Goal: Information Seeking & Learning: Compare options

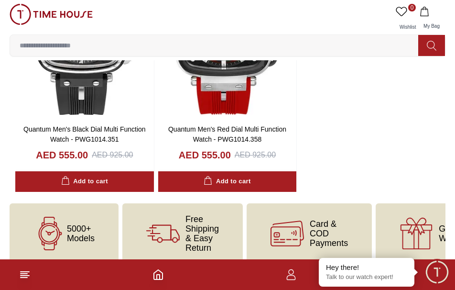
scroll to position [3000, 0]
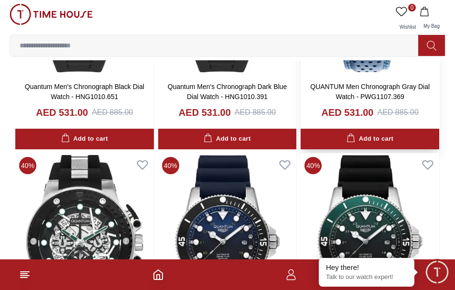
click at [419, 149] on div "40 % QUANTUM Men Chronograph Gray Dial Watch - PWG1107.369 AED 531.00 AED 885.0…" at bounding box center [370, 23] width 139 height 252
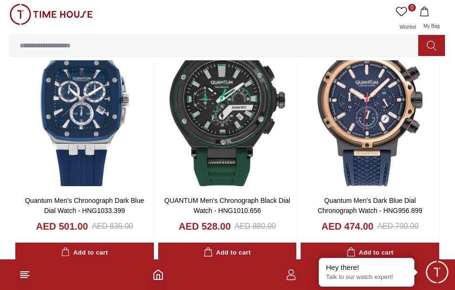
scroll to position [1866, 0]
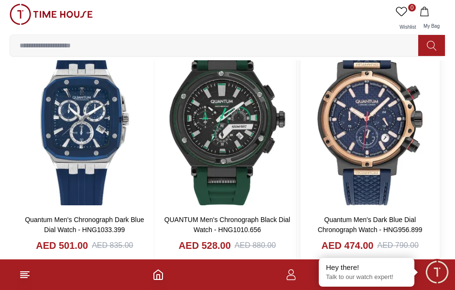
click at [432, 192] on img at bounding box center [370, 118] width 139 height 177
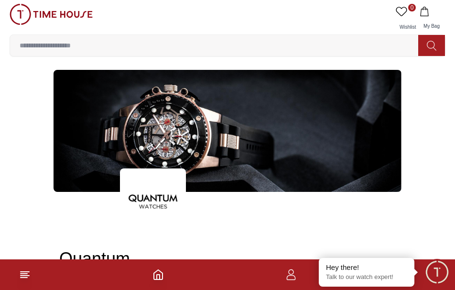
click at [115, 48] on input at bounding box center [218, 45] width 416 height 19
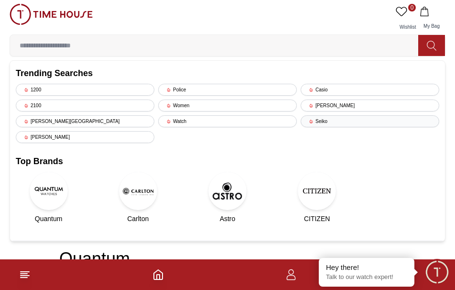
click at [333, 120] on div "Seiko" at bounding box center [370, 121] width 139 height 12
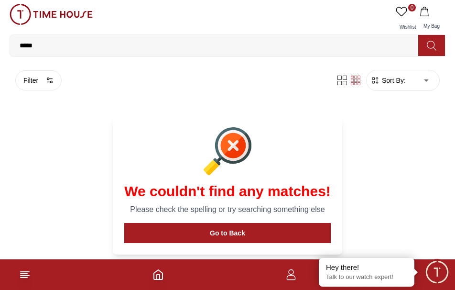
click at [300, 44] on input "*****" at bounding box center [218, 45] width 416 height 19
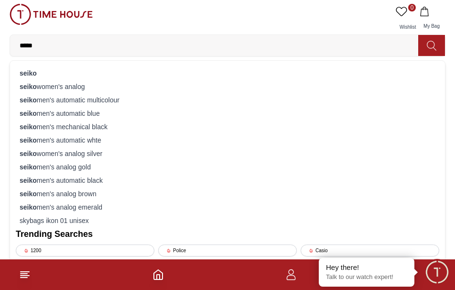
click at [185, 47] on input "*****" at bounding box center [218, 45] width 416 height 19
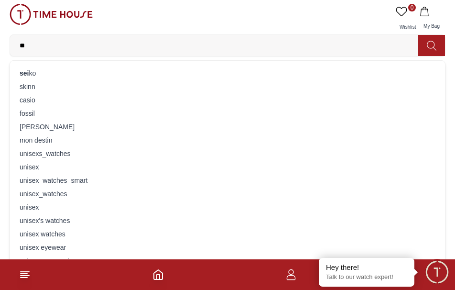
type input "*"
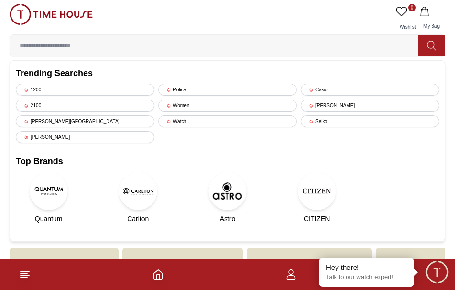
scroll to position [39, 0]
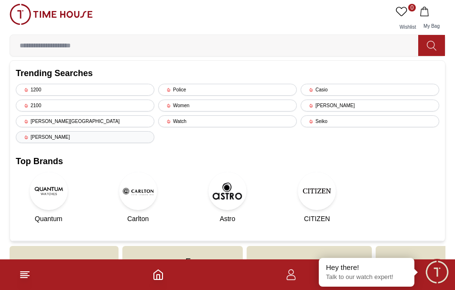
click at [86, 138] on div "[PERSON_NAME]" at bounding box center [85, 137] width 139 height 12
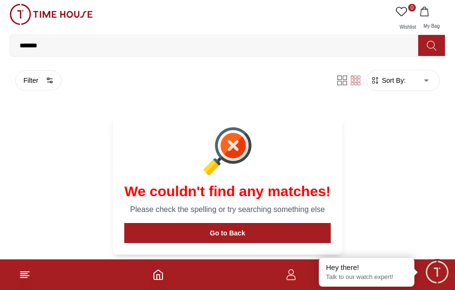
click at [64, 48] on input "*******" at bounding box center [218, 45] width 416 height 19
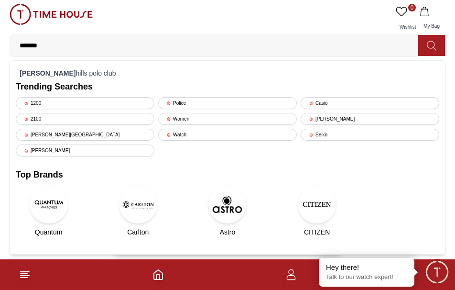
click at [143, 206] on img at bounding box center [138, 204] width 38 height 38
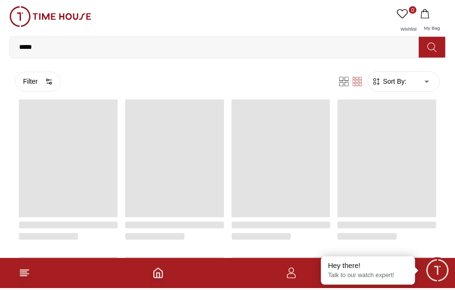
scroll to position [39, 0]
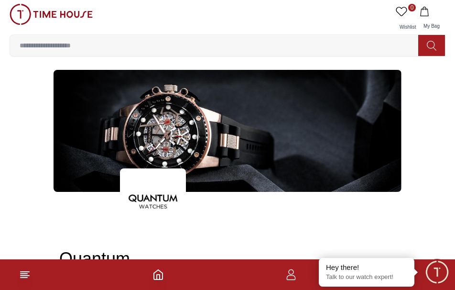
click at [76, 18] on img at bounding box center [51, 14] width 83 height 21
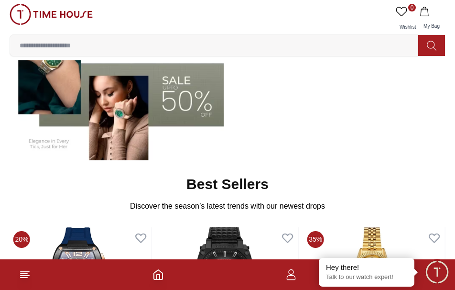
scroll to position [221, 0]
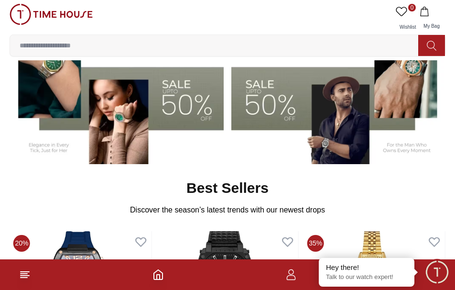
click at [345, 54] on input at bounding box center [218, 45] width 416 height 19
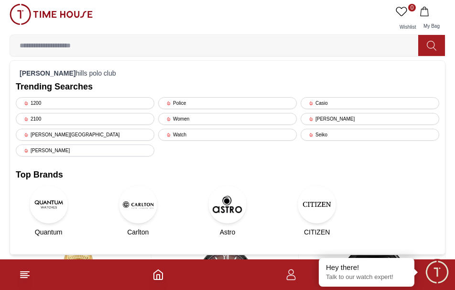
click at [57, 55] on label at bounding box center [218, 45] width 416 height 21
click at [57, 55] on input at bounding box center [218, 45] width 416 height 19
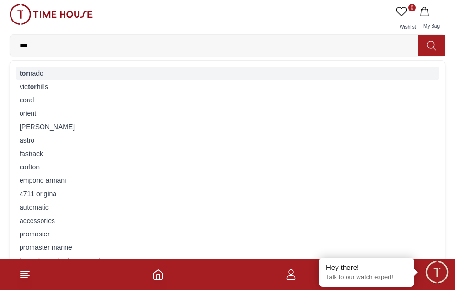
type input "***"
click at [45, 73] on div "tor nado" at bounding box center [228, 73] width 424 height 13
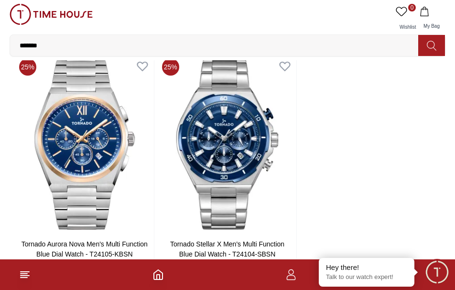
scroll to position [1584, 0]
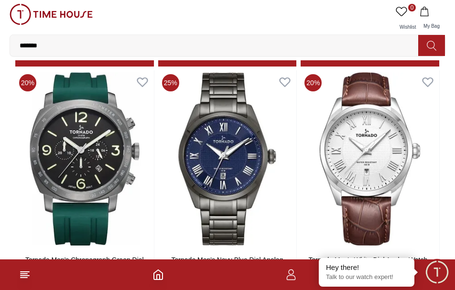
scroll to position [3103, 0]
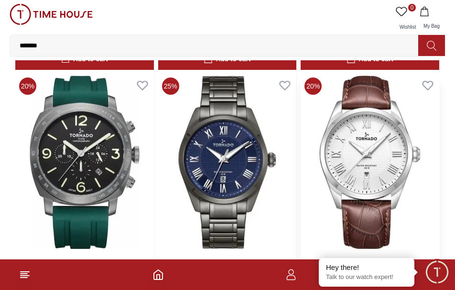
click at [393, 158] on img at bounding box center [370, 162] width 139 height 177
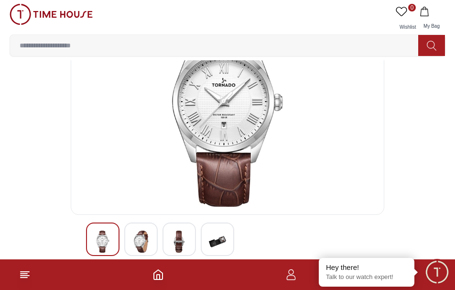
scroll to position [91, 0]
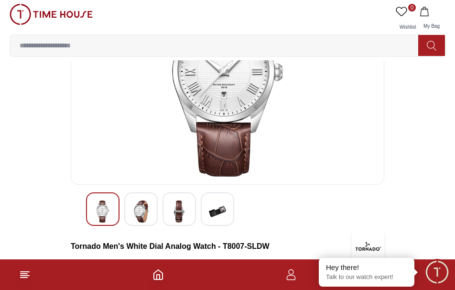
click at [189, 211] on div at bounding box center [179, 208] width 33 height 33
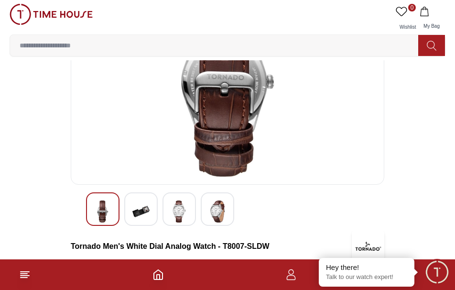
click at [148, 213] on img at bounding box center [141, 211] width 17 height 22
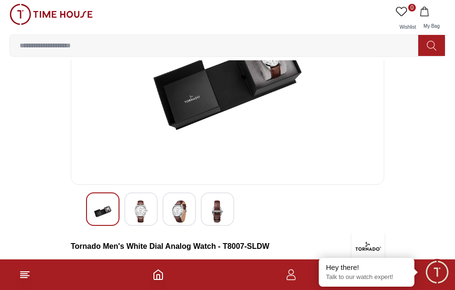
click at [219, 212] on img at bounding box center [217, 211] width 17 height 22
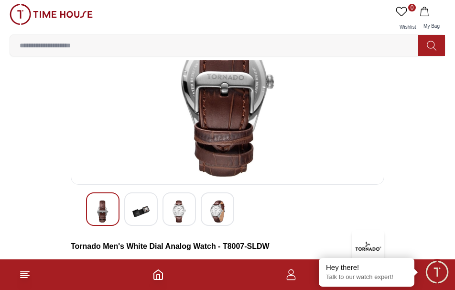
click at [224, 214] on img at bounding box center [217, 211] width 17 height 22
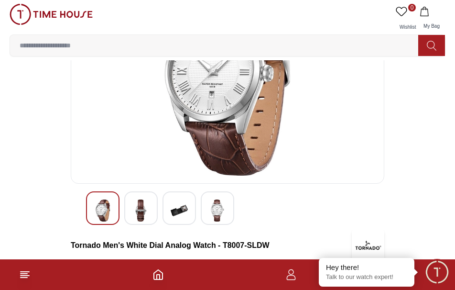
click at [223, 204] on img at bounding box center [217, 211] width 17 height 22
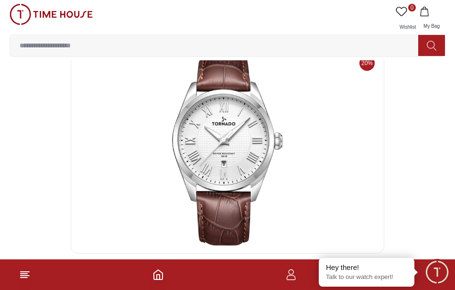
scroll to position [21, 0]
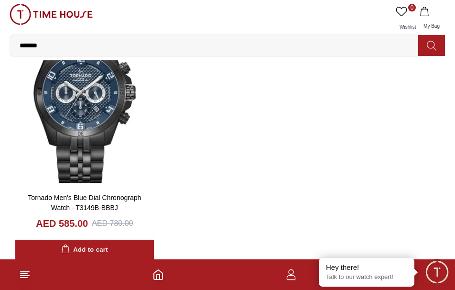
scroll to position [3425, 0]
click at [77, 15] on img at bounding box center [51, 14] width 83 height 21
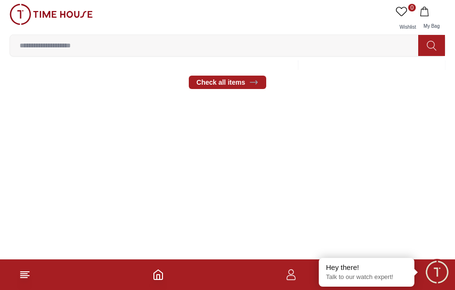
scroll to position [535, 0]
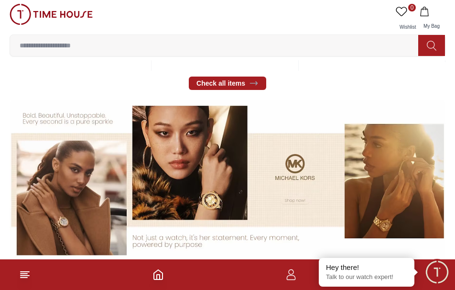
click at [75, 50] on input at bounding box center [218, 45] width 416 height 19
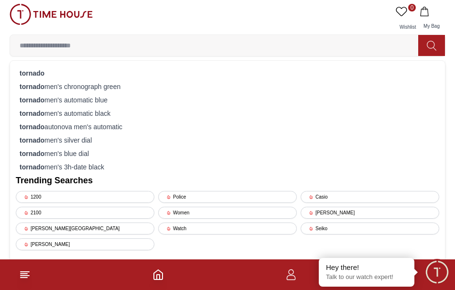
click at [83, 53] on input at bounding box center [218, 45] width 416 height 19
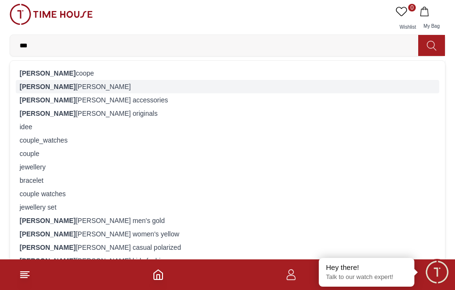
type input "***"
click at [64, 85] on div "[PERSON_NAME]" at bounding box center [228, 86] width 424 height 13
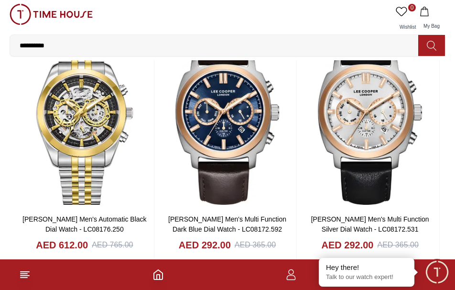
scroll to position [1083, 0]
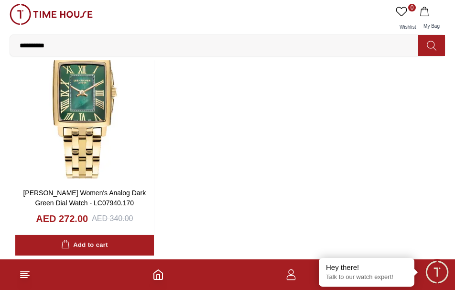
scroll to position [3430, 0]
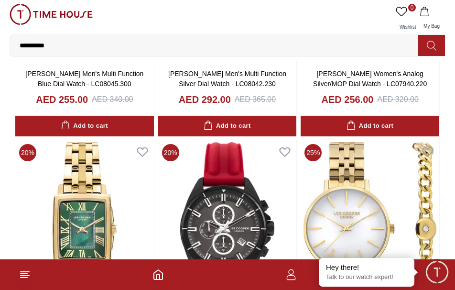
scroll to position [3291, 0]
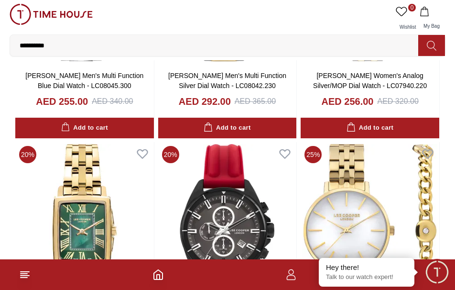
click at [58, 25] on link at bounding box center [51, 19] width 83 height 31
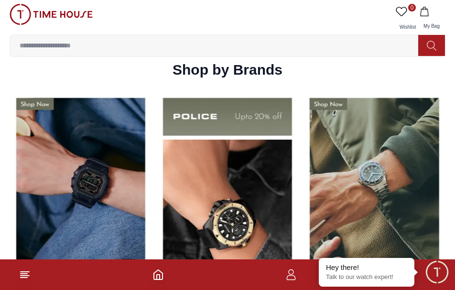
scroll to position [1078, 0]
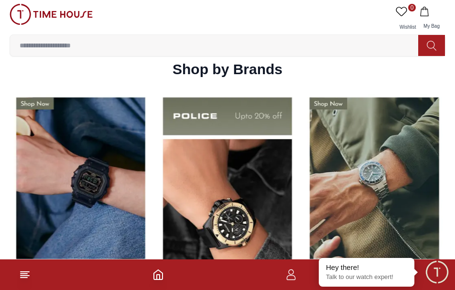
click at [86, 48] on input at bounding box center [218, 45] width 416 height 19
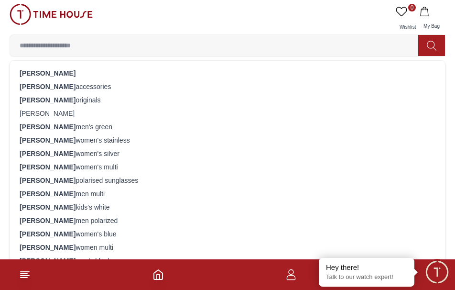
click at [112, 44] on input at bounding box center [218, 45] width 416 height 19
click at [68, 46] on input at bounding box center [218, 45] width 416 height 19
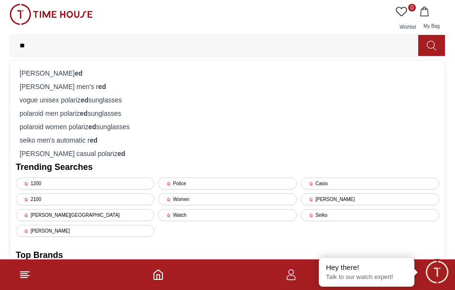
type input "*"
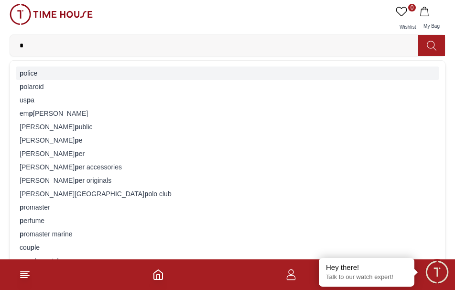
type input "*"
click at [44, 74] on div "p olice" at bounding box center [228, 73] width 424 height 13
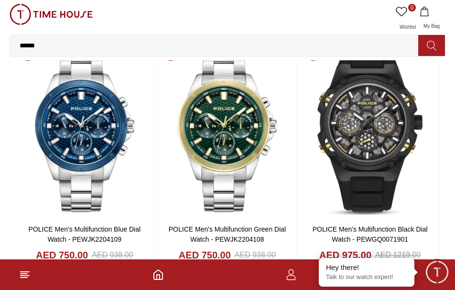
scroll to position [1350, 0]
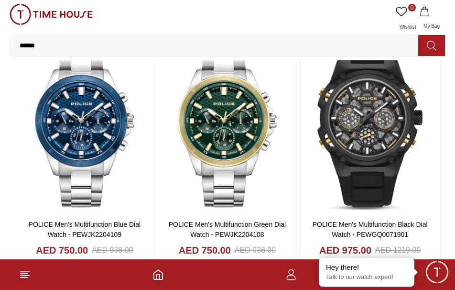
click at [415, 190] on img at bounding box center [370, 123] width 139 height 177
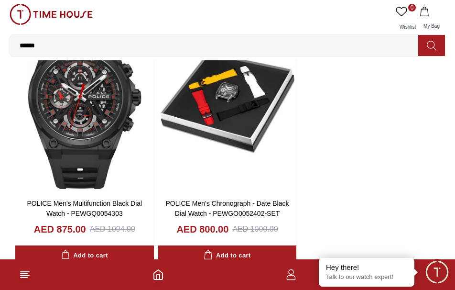
scroll to position [1651, 0]
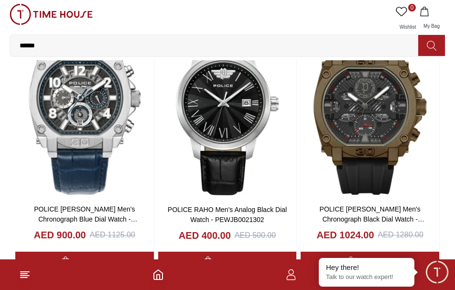
scroll to position [4969, 0]
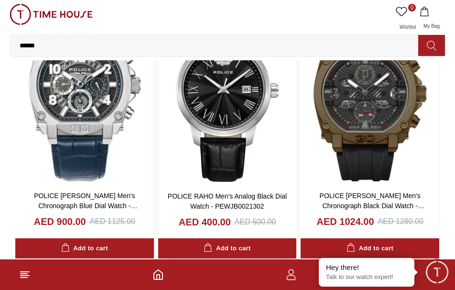
click at [233, 126] on img at bounding box center [227, 94] width 139 height 177
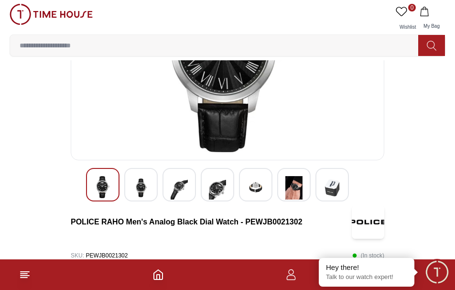
scroll to position [117, 0]
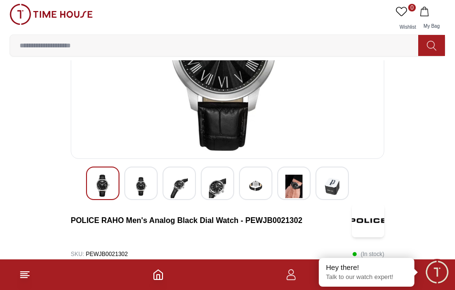
click at [139, 199] on div at bounding box center [140, 182] width 33 height 33
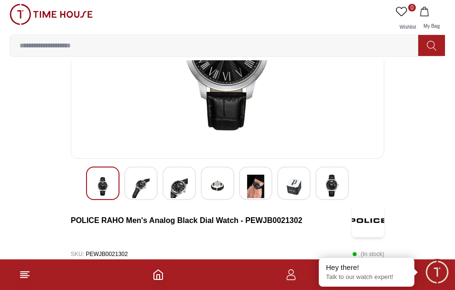
click at [184, 196] on img at bounding box center [179, 186] width 17 height 23
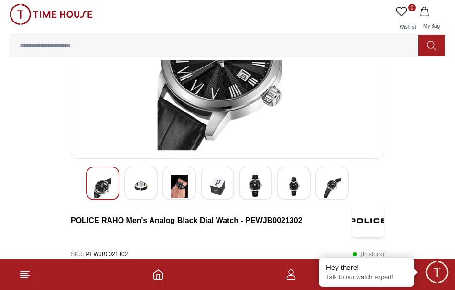
click at [148, 190] on img at bounding box center [141, 186] width 17 height 23
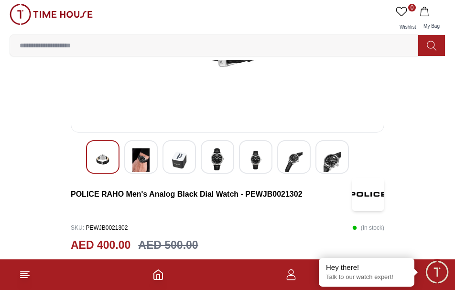
scroll to position [158, 0]
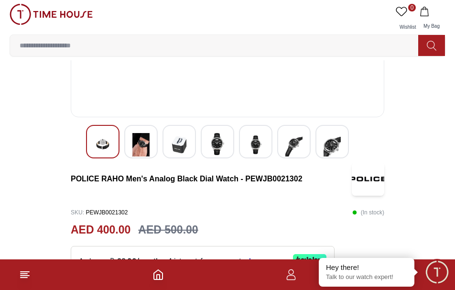
click at [217, 154] on img at bounding box center [217, 144] width 17 height 22
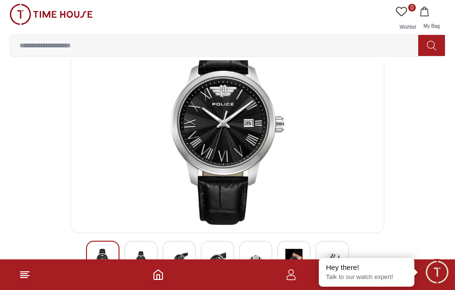
scroll to position [40, 0]
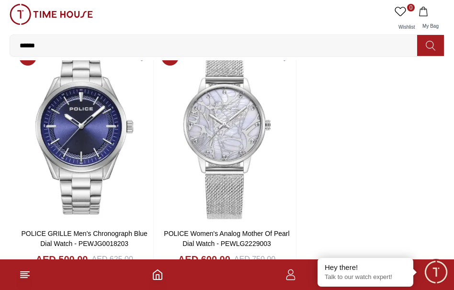
scroll to position [6701, 0]
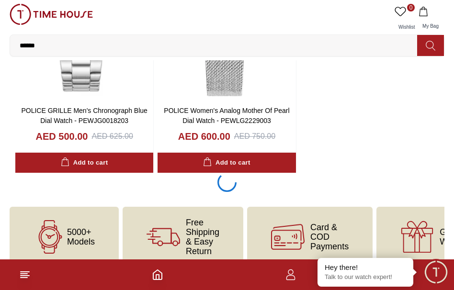
scroll to position [6807, 0]
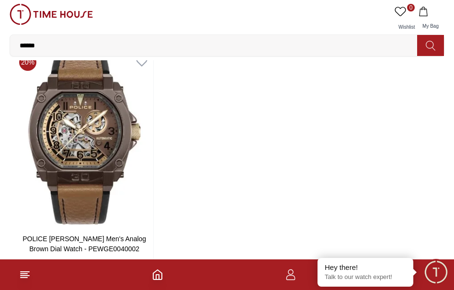
scroll to position [6953, 0]
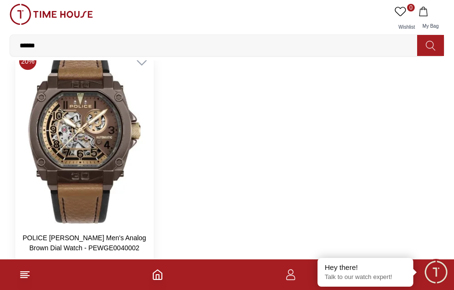
click at [107, 136] on img at bounding box center [84, 137] width 138 height 177
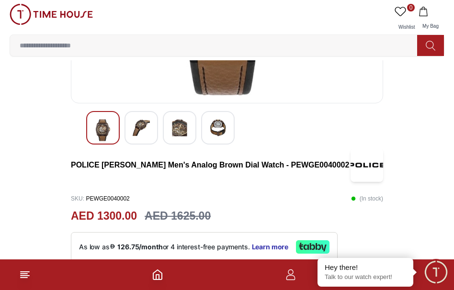
scroll to position [162, 0]
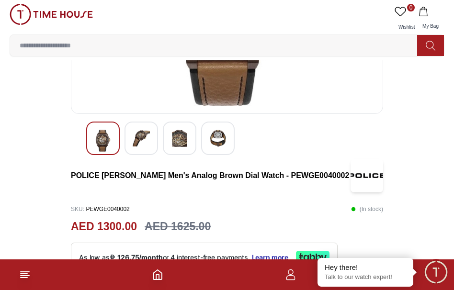
click at [143, 146] on img at bounding box center [141, 138] width 17 height 17
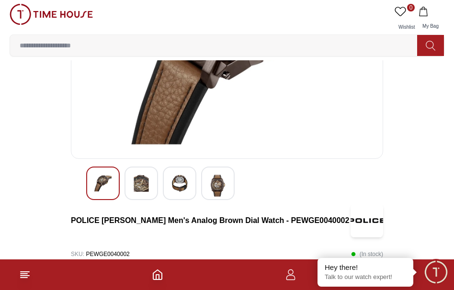
click at [179, 184] on img at bounding box center [179, 183] width 17 height 17
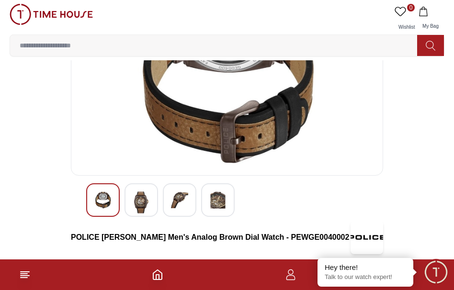
scroll to position [102, 0]
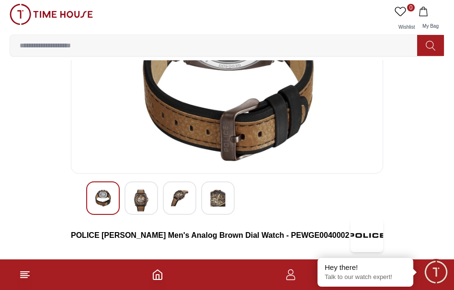
click at [211, 204] on img at bounding box center [217, 197] width 17 height 17
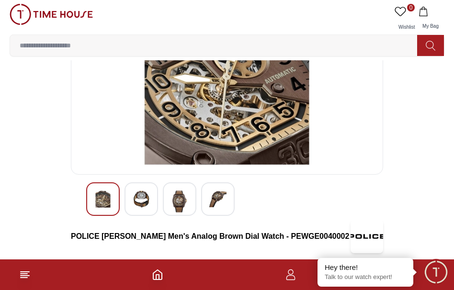
scroll to position [118, 0]
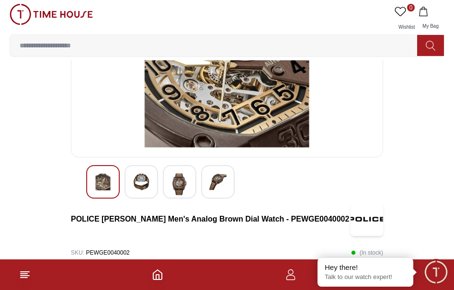
click at [145, 179] on img at bounding box center [141, 181] width 17 height 17
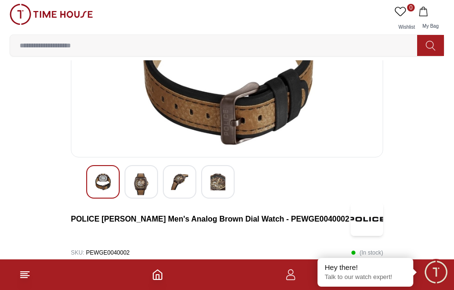
click at [187, 184] on img at bounding box center [179, 181] width 17 height 17
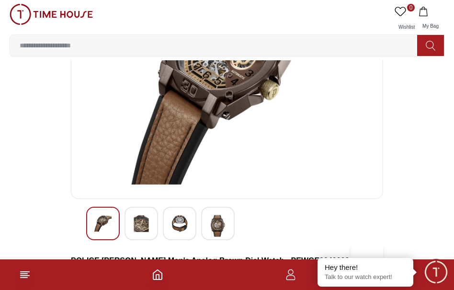
scroll to position [78, 0]
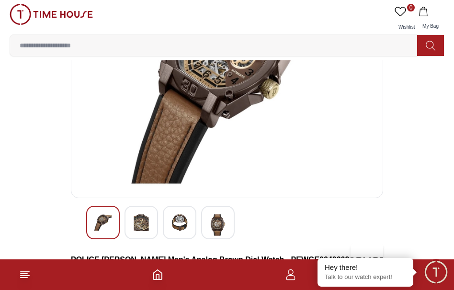
click at [217, 229] on img at bounding box center [217, 225] width 17 height 22
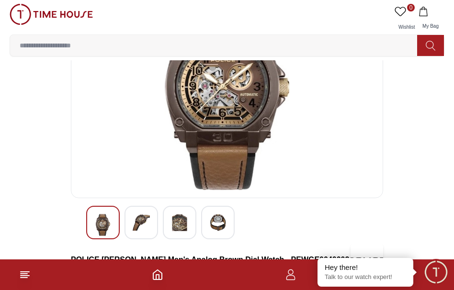
click at [179, 219] on img at bounding box center [179, 222] width 17 height 17
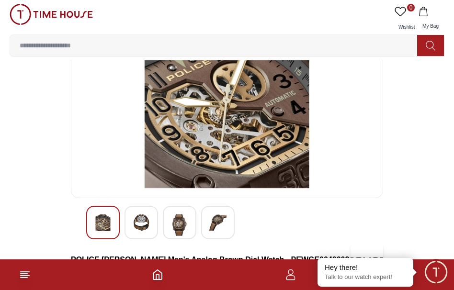
click at [222, 225] on img at bounding box center [217, 222] width 17 height 17
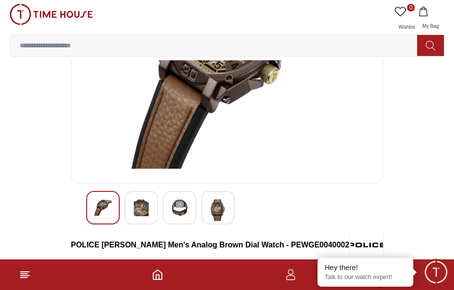
click at [223, 211] on img at bounding box center [217, 210] width 17 height 22
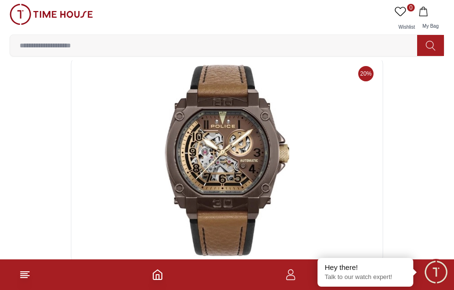
scroll to position [11, 0]
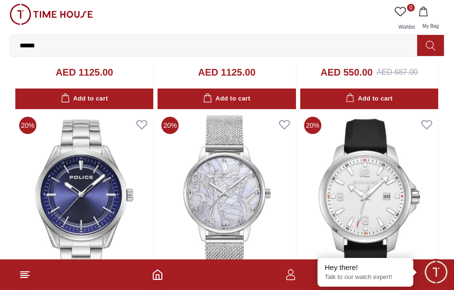
scroll to position [6636, 0]
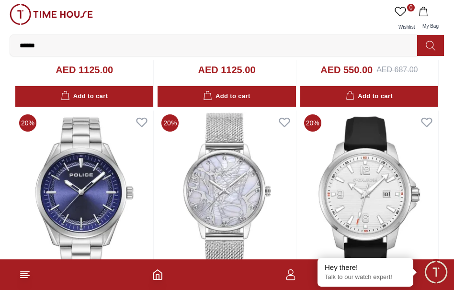
click at [55, 47] on input "******" at bounding box center [217, 45] width 414 height 19
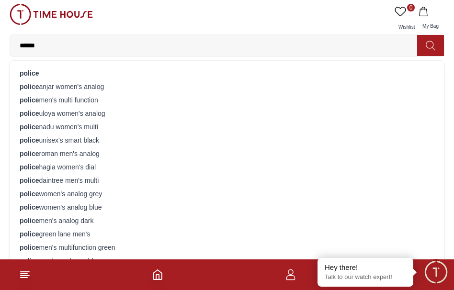
click at [58, 47] on input "******" at bounding box center [217, 45] width 414 height 19
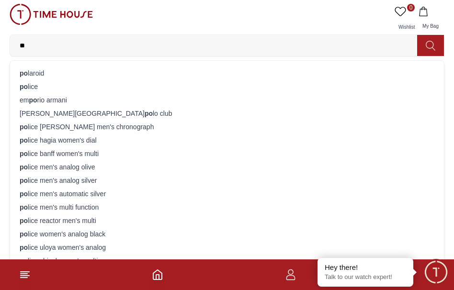
type input "*"
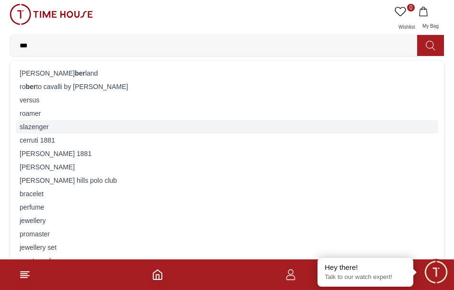
type input "***"
click at [39, 130] on div "slazenger" at bounding box center [227, 126] width 422 height 13
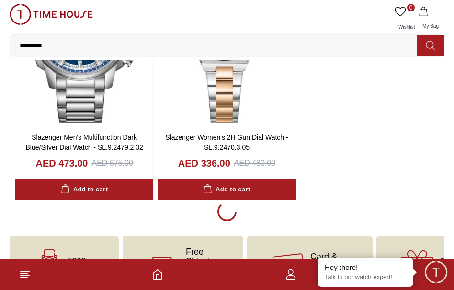
scroll to position [1680, 0]
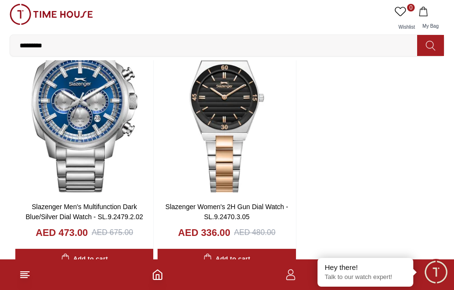
scroll to position [1615, 0]
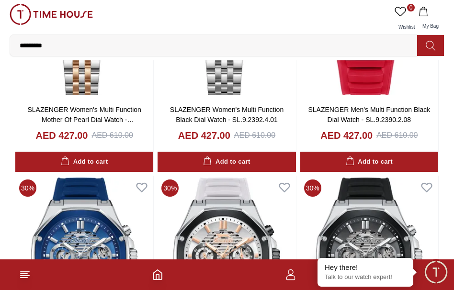
scroll to position [3501, 0]
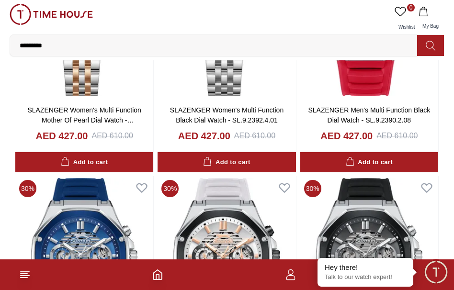
click at [186, 41] on input "*********" at bounding box center [217, 45] width 414 height 19
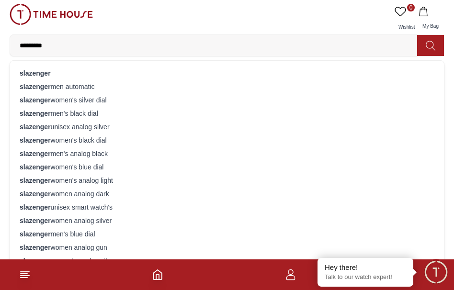
click at [96, 47] on input "*********" at bounding box center [217, 45] width 414 height 19
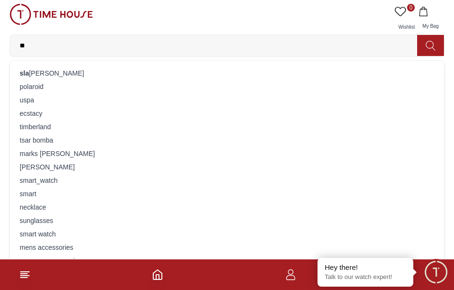
type input "*"
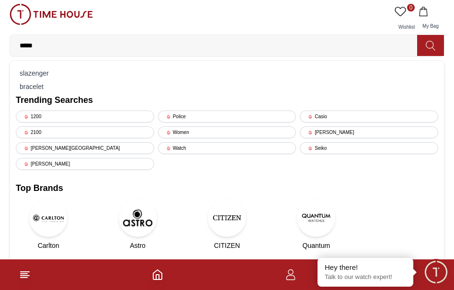
type input "*****"
click at [402, 115] on div "Casio" at bounding box center [369, 117] width 138 height 12
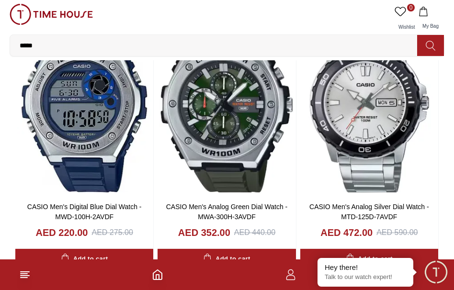
scroll to position [1109, 0]
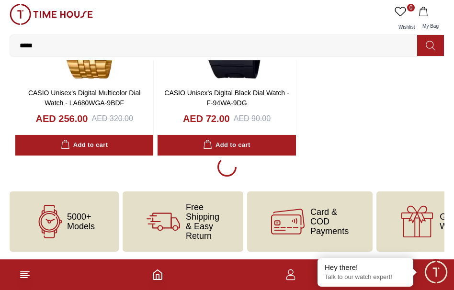
scroll to position [1739, 0]
